Goal: Information Seeking & Learning: Learn about a topic

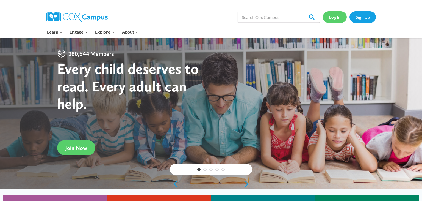
click at [335, 19] on link "Log In" at bounding box center [335, 16] width 24 height 11
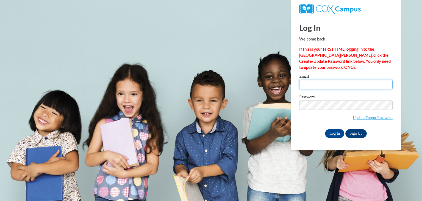
click at [334, 82] on input "Email" at bounding box center [345, 84] width 93 height 9
type input "posick@erinschool.org"
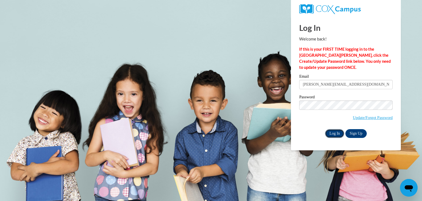
click at [341, 135] on input "Log In" at bounding box center [334, 133] width 19 height 9
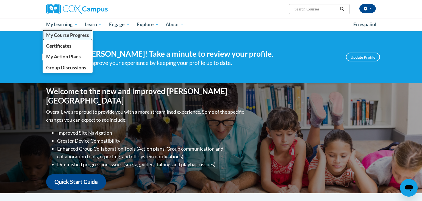
click at [71, 34] on span "My Course Progress" at bounding box center [67, 35] width 43 height 6
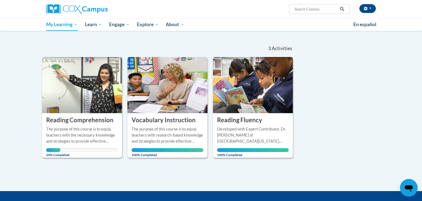
scroll to position [44, 0]
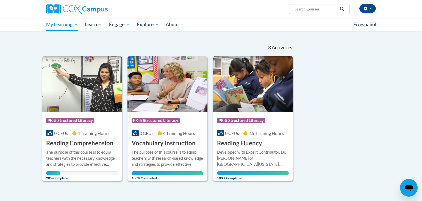
click at [87, 79] on img at bounding box center [82, 84] width 80 height 56
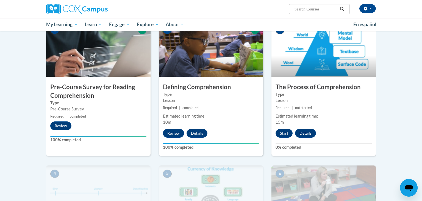
scroll to position [125, 0]
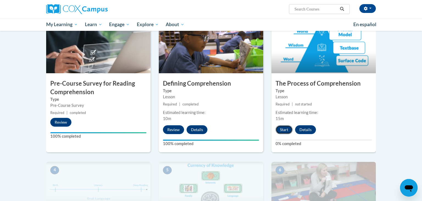
click at [285, 125] on button "Start" at bounding box center [284, 129] width 17 height 9
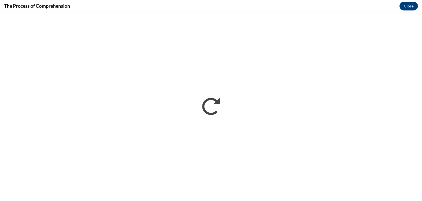
scroll to position [0, 0]
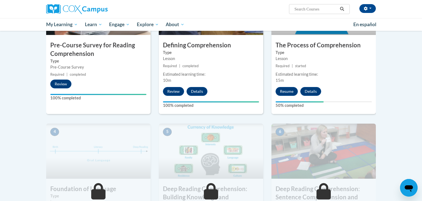
scroll to position [163, 0]
click at [290, 90] on button "Resume" at bounding box center [287, 91] width 22 height 9
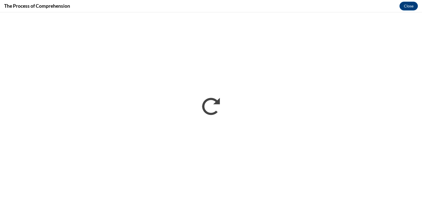
scroll to position [0, 0]
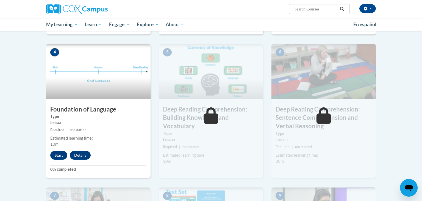
scroll to position [243, 0]
click at [54, 157] on button "Start" at bounding box center [58, 155] width 17 height 9
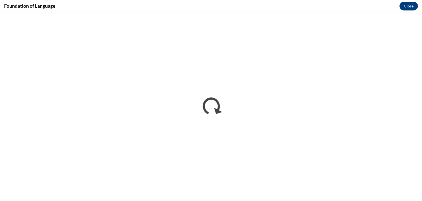
scroll to position [0, 0]
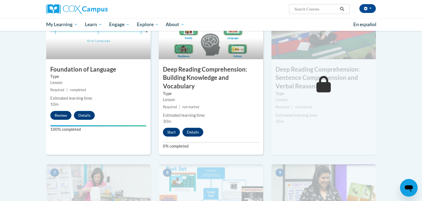
scroll to position [288, 0]
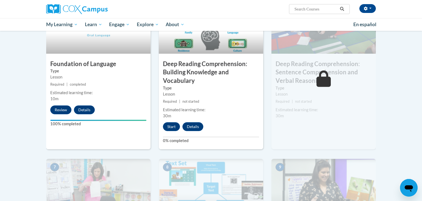
click at [173, 130] on div "5 Deep Reading Comprehension: Building Knowledge and Vocabulary Type Lesson Req…" at bounding box center [211, 74] width 104 height 151
click at [174, 126] on button "Start" at bounding box center [171, 126] width 17 height 9
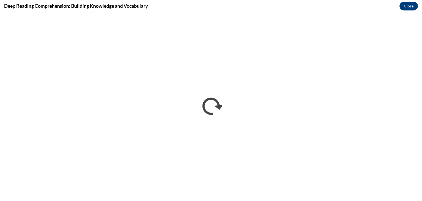
scroll to position [0, 0]
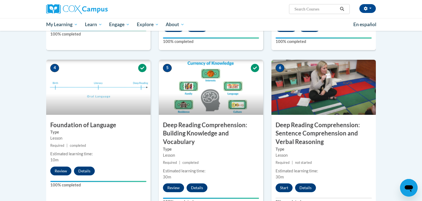
scroll to position [262, 0]
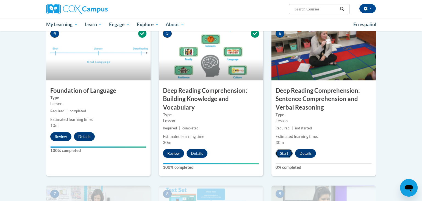
click at [286, 155] on button "Start" at bounding box center [284, 153] width 17 height 9
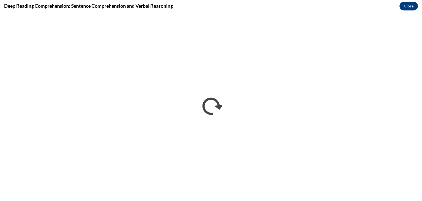
scroll to position [0, 0]
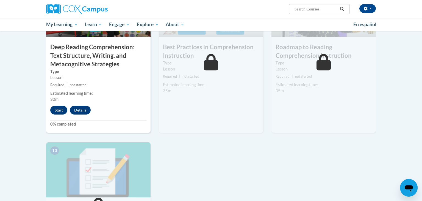
scroll to position [466, 0]
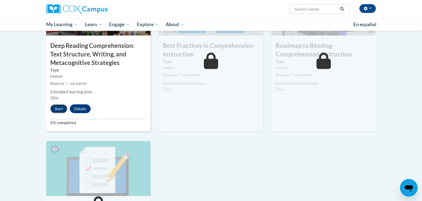
click at [51, 108] on button "Start" at bounding box center [58, 108] width 17 height 9
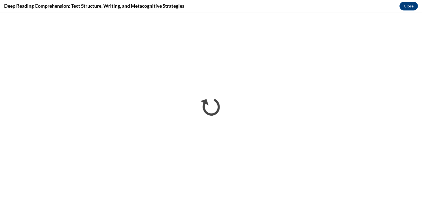
scroll to position [0, 0]
